Goal: Task Accomplishment & Management: Manage account settings

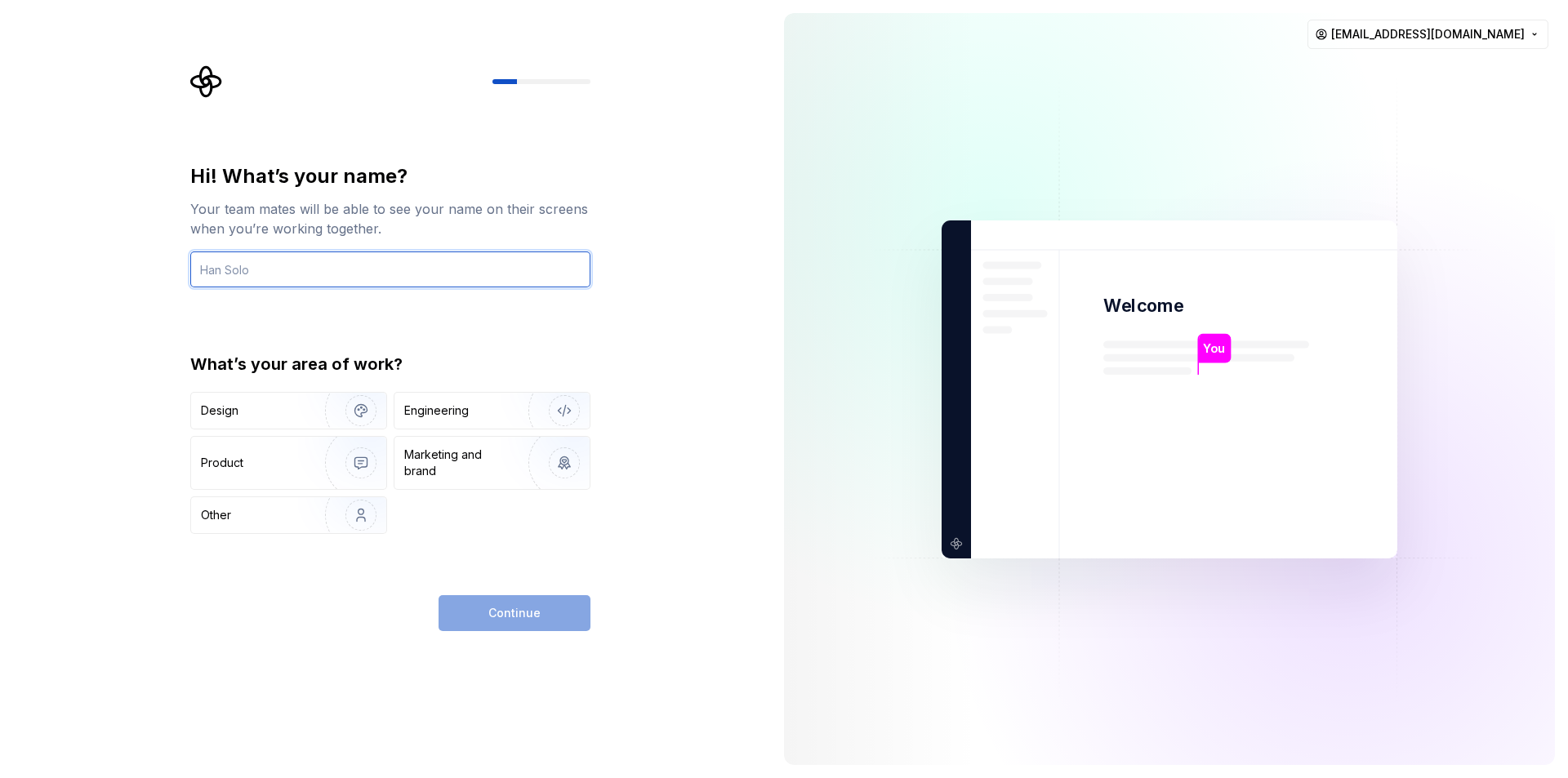
paste input "Farhan"
type input "Farhan"
click at [1385, 53] on img at bounding box center [1169, 389] width 661 height 771
click at [1410, 14] on img at bounding box center [1169, 389] width 661 height 771
click at [1412, 20] on html "Hi! What’s your name? Your team mates will be able to see your name on their sc…" at bounding box center [784, 389] width 1568 height 778
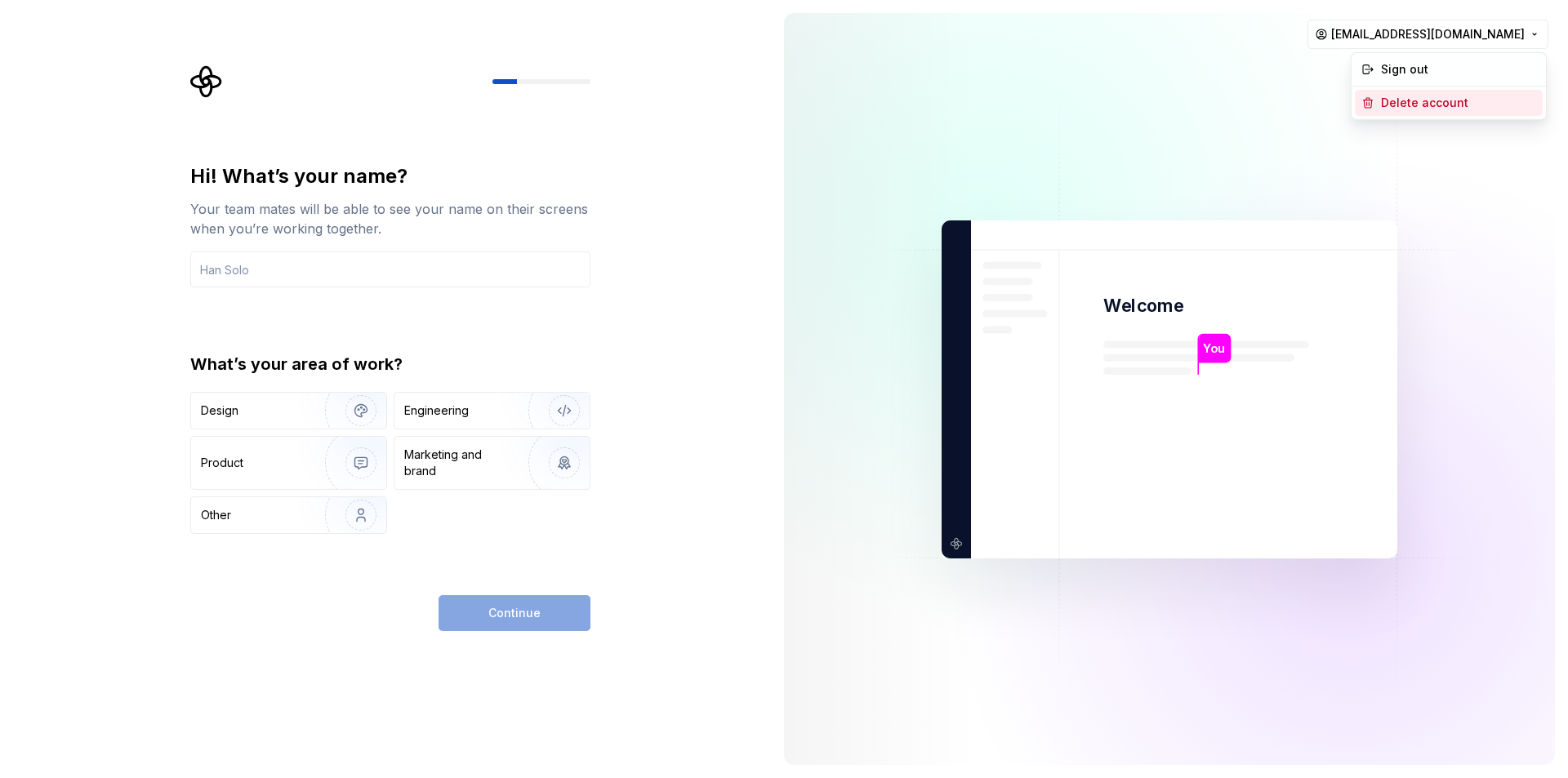
click at [1409, 96] on div "Delete account" at bounding box center [1458, 102] width 155 height 16
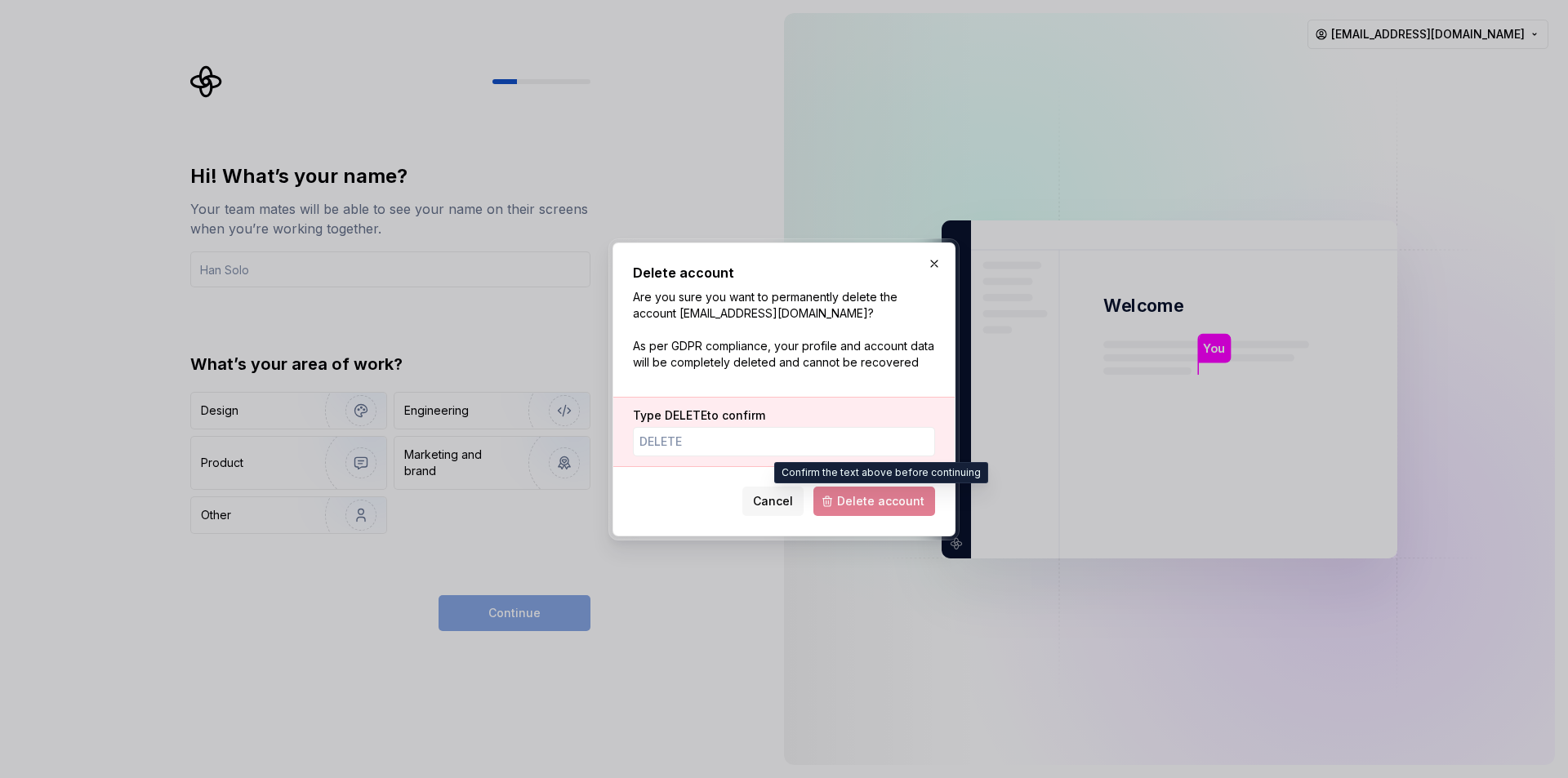
click at [869, 502] on span "Delete account" at bounding box center [874, 500] width 122 height 30
click at [930, 270] on button "button" at bounding box center [934, 264] width 23 height 23
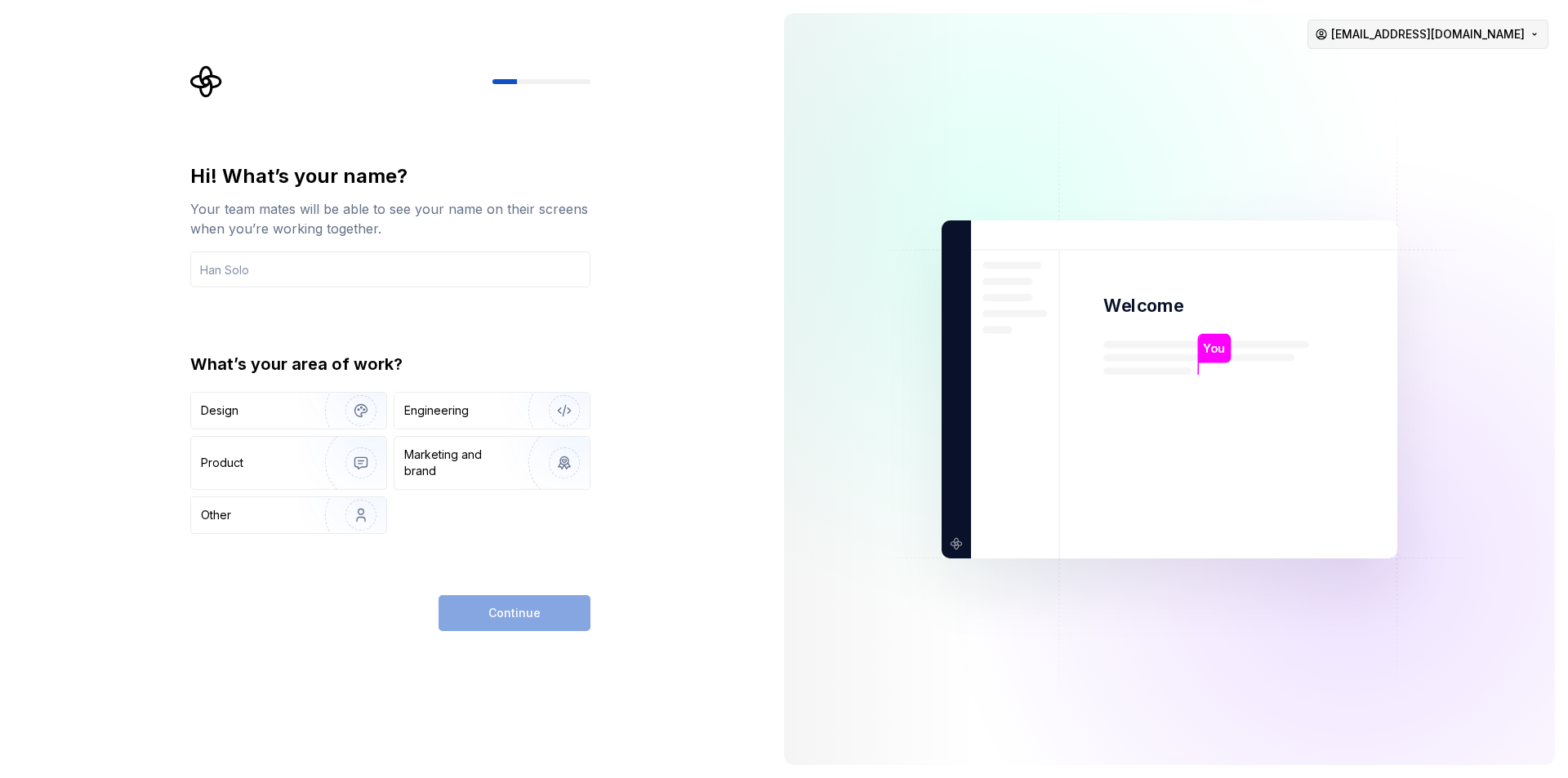
click at [1411, 42] on html "Hi! What’s your name? Your team mates will be able to see your name on their sc…" at bounding box center [784, 389] width 1568 height 778
click at [1425, 77] on div "Sign out" at bounding box center [1458, 69] width 155 height 16
